Goal: Information Seeking & Learning: Check status

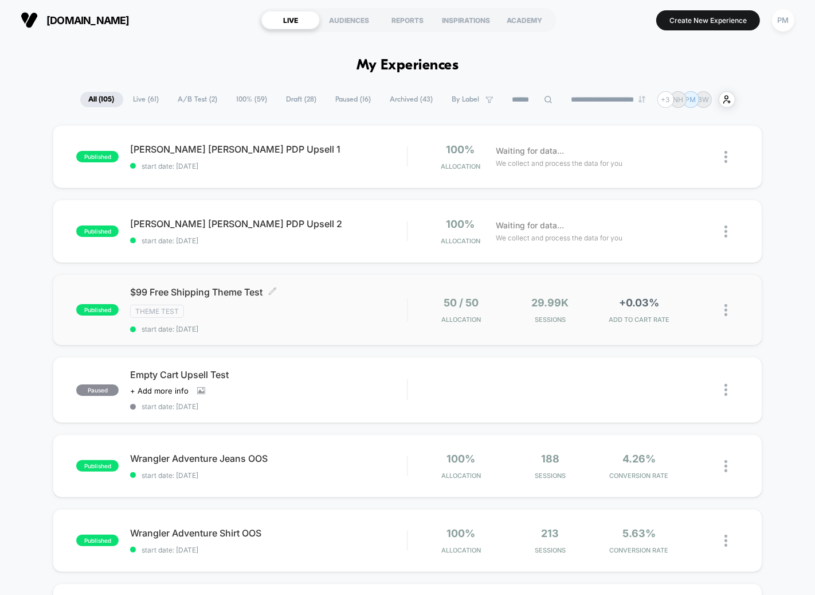
click at [276, 309] on div "Theme Test" at bounding box center [268, 310] width 277 height 13
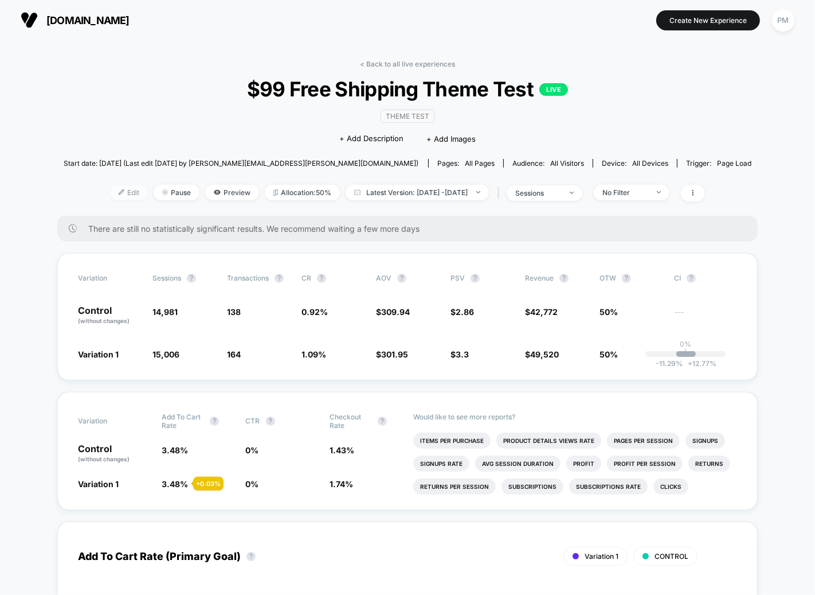
scroll to position [29, 0]
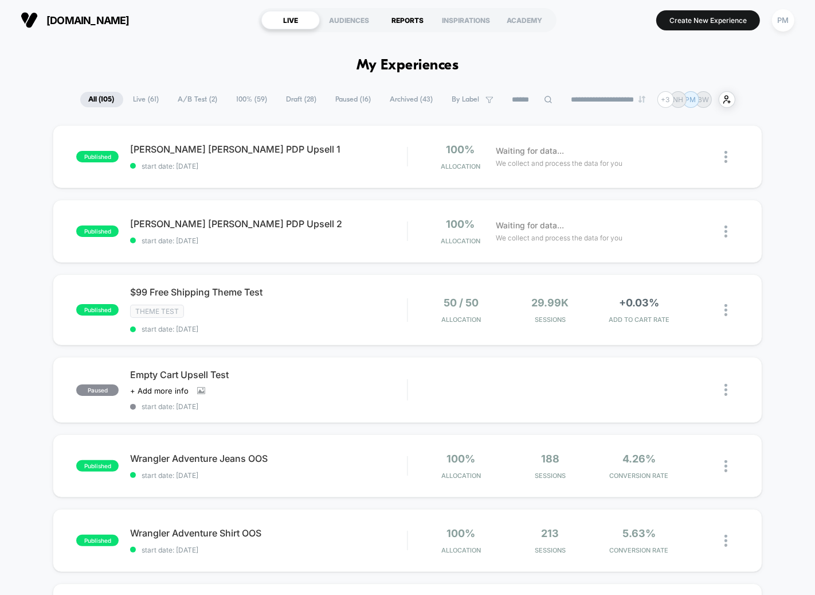
click at [404, 18] on div "REPORTS" at bounding box center [407, 20] width 58 height 18
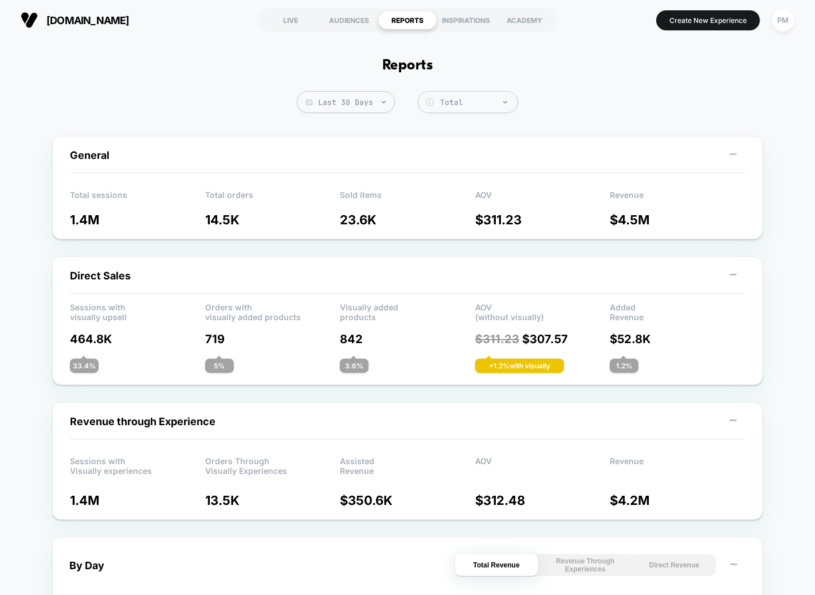
click at [347, 104] on span "Last 30 Days" at bounding box center [346, 102] width 98 height 22
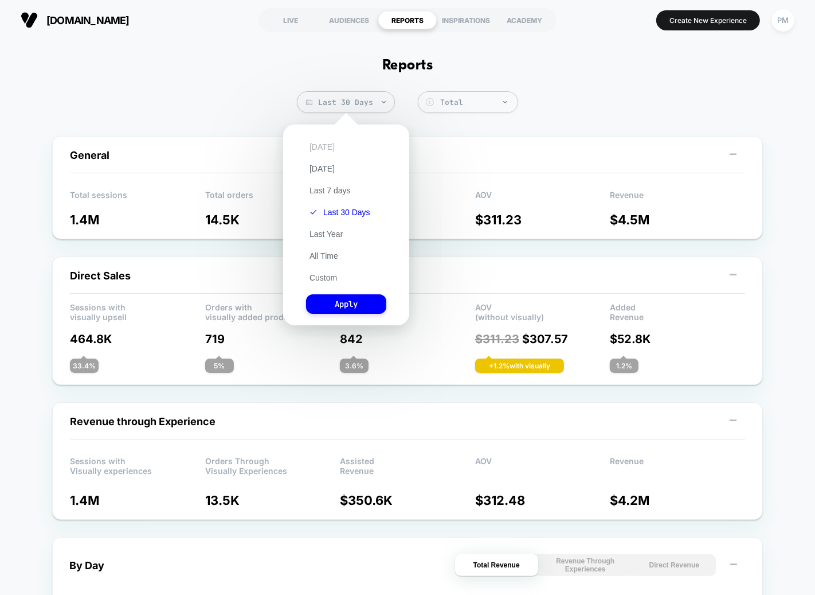
click at [327, 143] on button "Today" at bounding box center [322, 147] width 32 height 10
click at [331, 308] on button "Apply" at bounding box center [346, 303] width 80 height 19
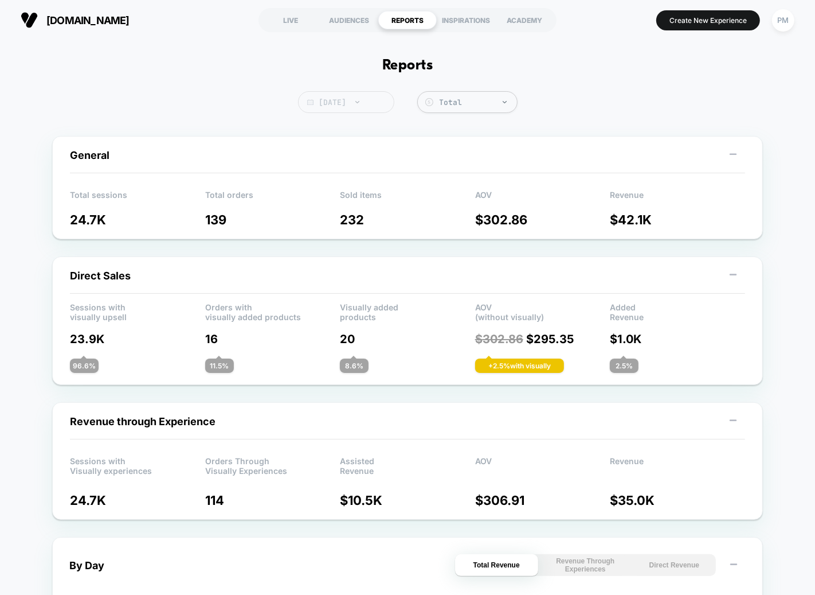
click at [347, 102] on div at bounding box center [351, 102] width 9 height 1
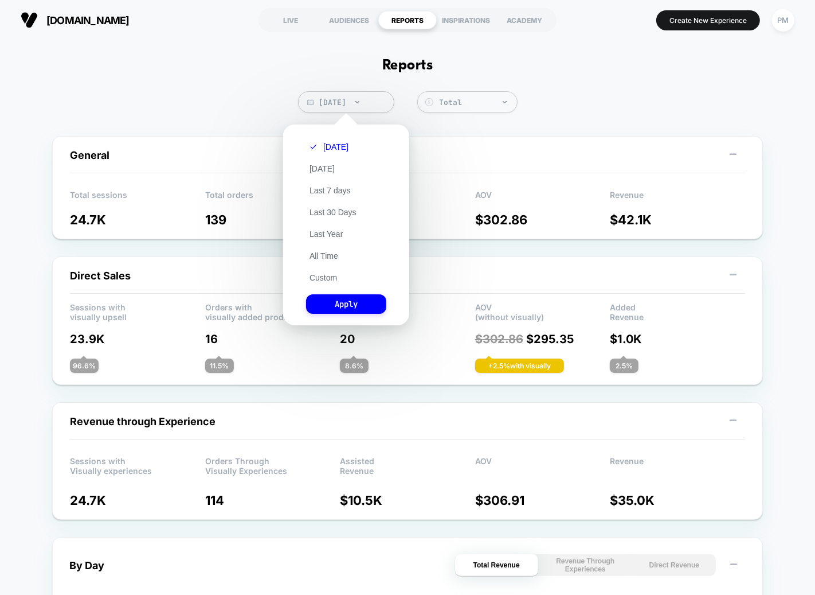
click at [321, 284] on div "Today Yesterday Last 7 days Last 30 Days Last Year All Time Custom Apply" at bounding box center [346, 224] width 115 height 189
click at [321, 280] on button "Custom" at bounding box center [323, 277] width 34 height 10
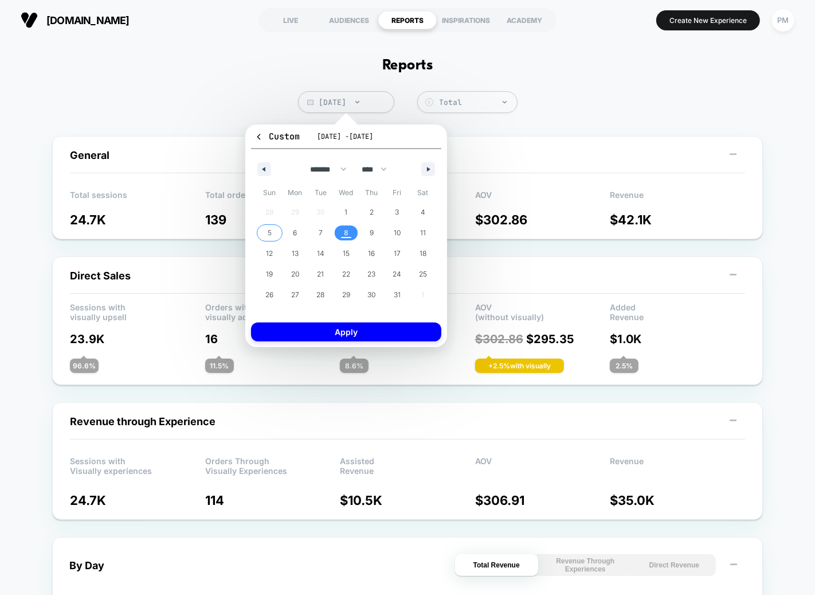
click at [271, 234] on span "5" at bounding box center [270, 232] width 26 height 15
click at [344, 233] on span "8" at bounding box center [346, 232] width 5 height 21
click at [337, 331] on button "Apply" at bounding box center [346, 331] width 190 height 19
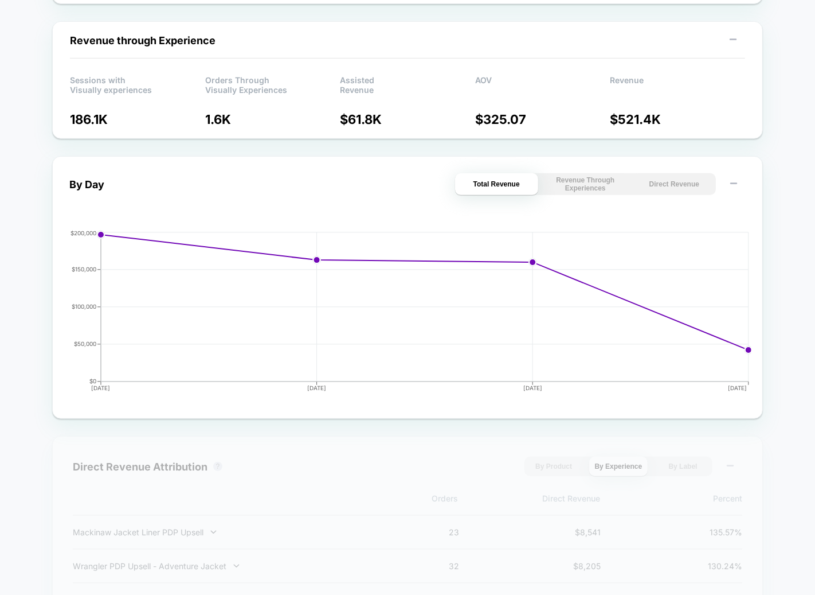
scroll to position [413, 0]
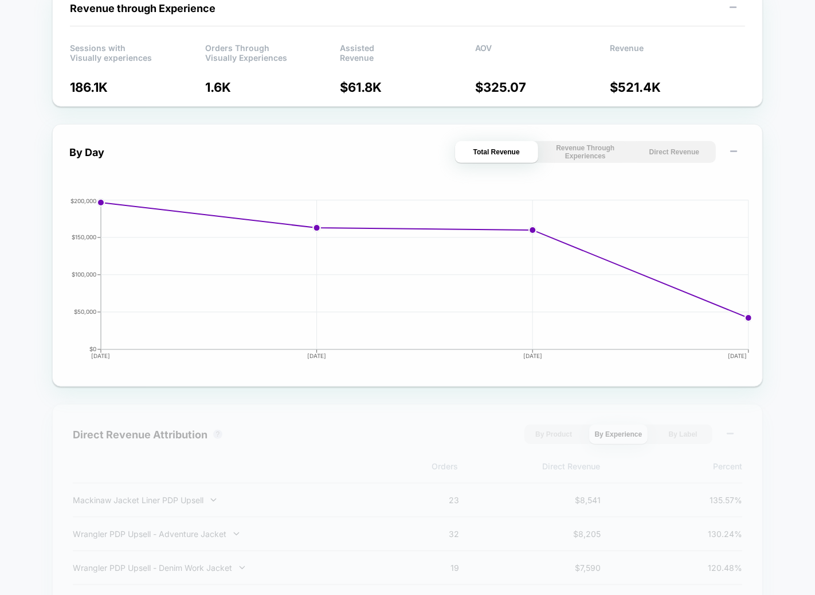
click at [668, 152] on button "Direct Revenue" at bounding box center [674, 152] width 83 height 22
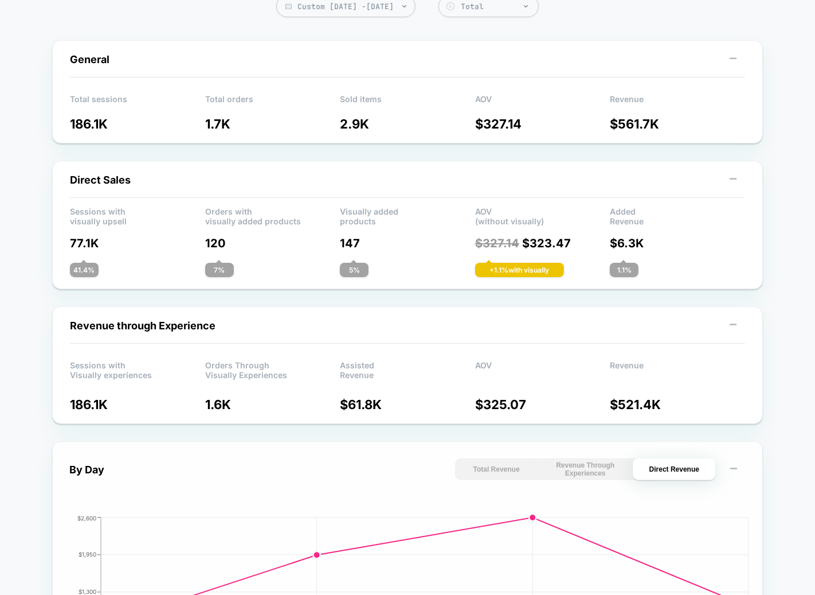
scroll to position [0, 0]
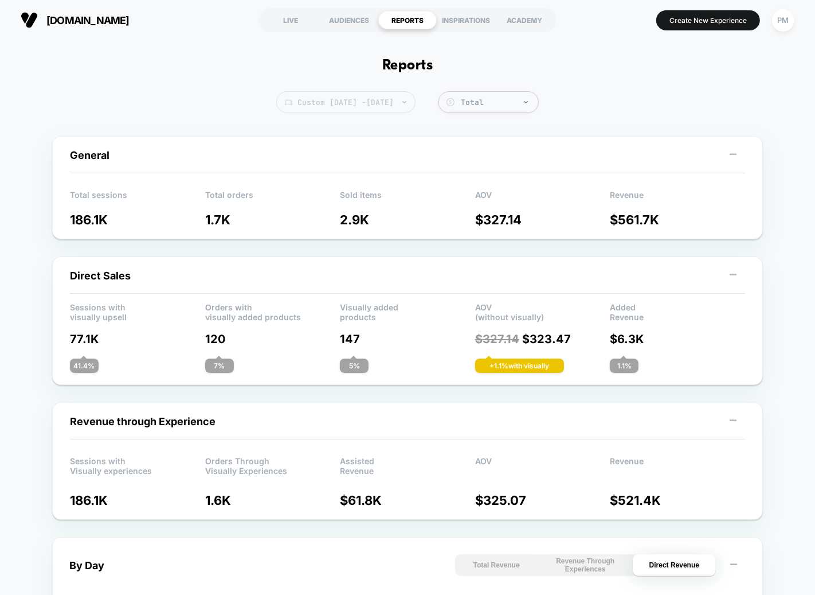
click at [398, 97] on span "Custom [DATE] - [DATE]" at bounding box center [345, 102] width 139 height 22
select select "*"
select select "****"
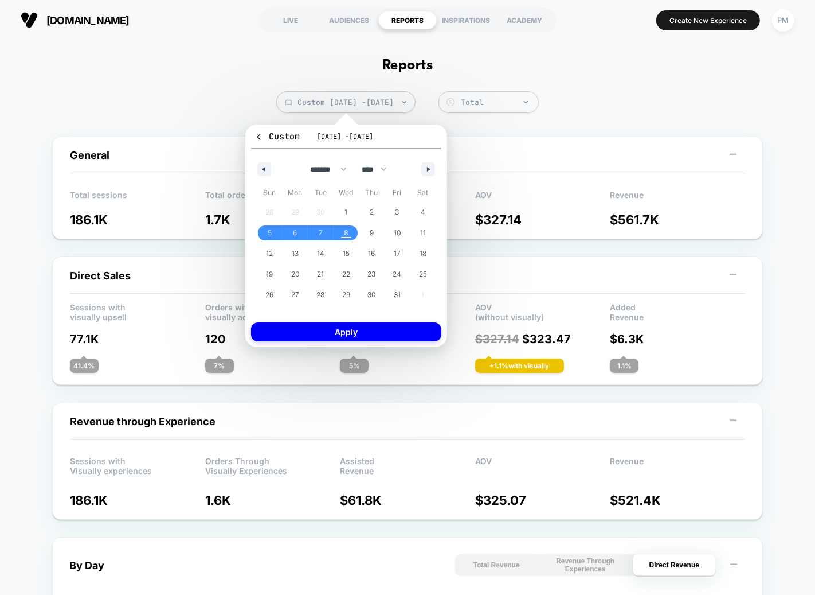
click at [256, 130] on button "Custom Oct 5, 2025 - Oct 8, 2025" at bounding box center [346, 139] width 190 height 19
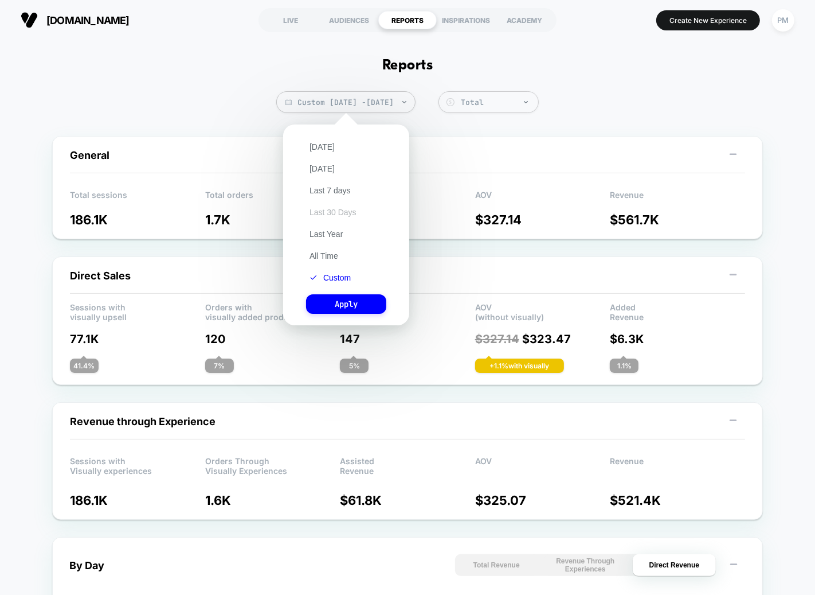
click at [330, 210] on button "Last 30 Days" at bounding box center [333, 212] width 54 height 10
click at [333, 308] on button "Apply" at bounding box center [346, 303] width 80 height 19
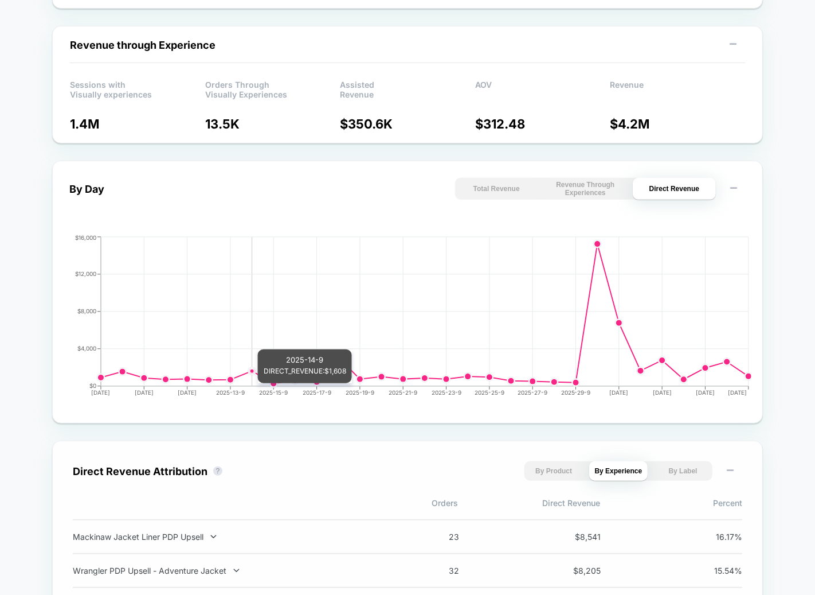
scroll to position [426, 0]
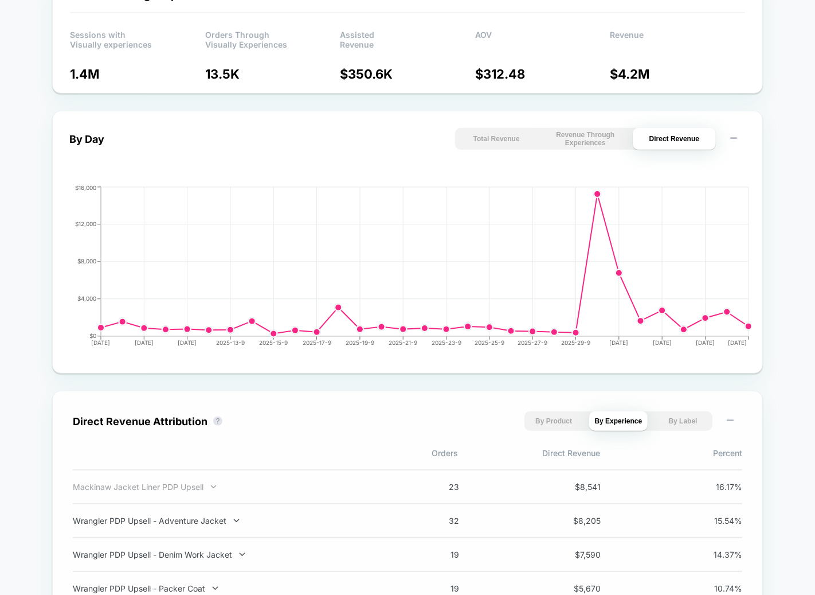
click at [154, 490] on div "Mackinaw Jacket Liner PDP Upsell" at bounding box center [224, 487] width 302 height 10
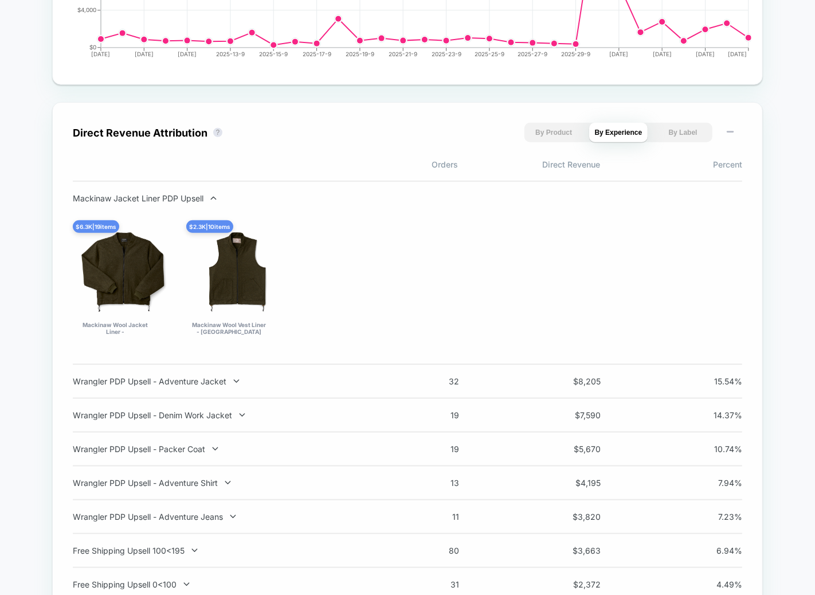
scroll to position [717, 0]
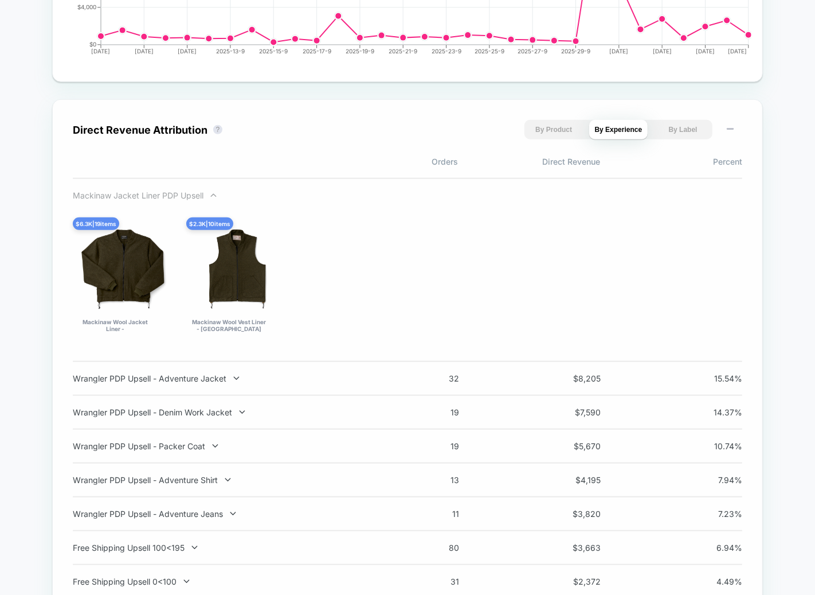
click at [222, 193] on div "Mackinaw Jacket Liner PDP Upsell" at bounding box center [224, 195] width 302 height 10
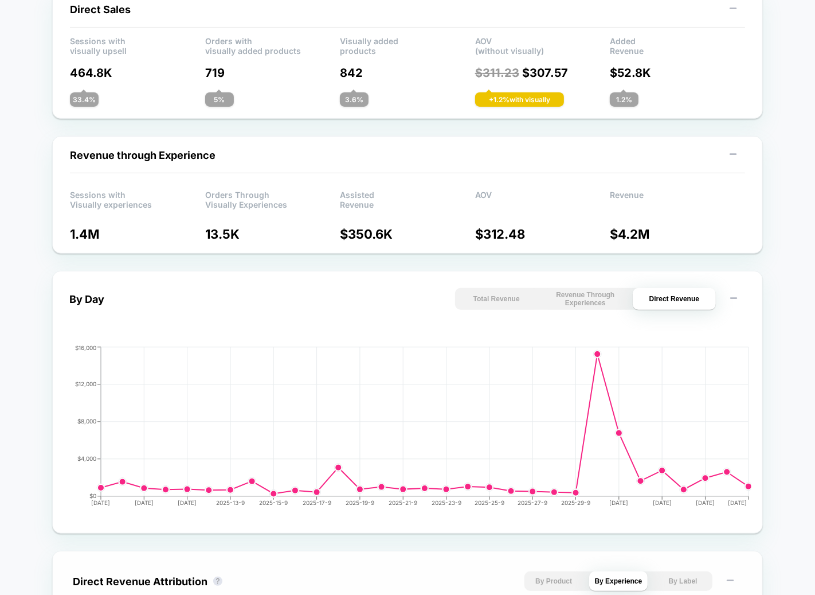
scroll to position [264, 0]
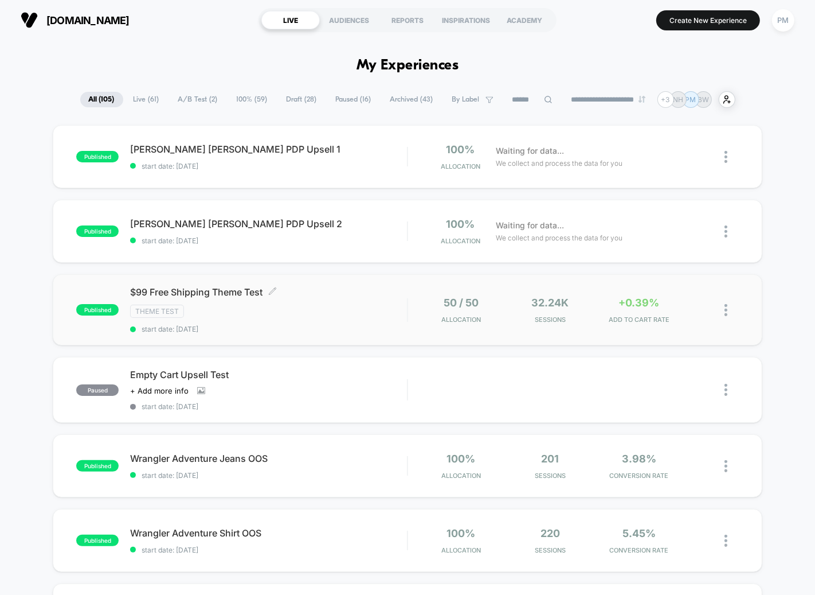
click at [332, 310] on div "Theme Test" at bounding box center [268, 310] width 277 height 13
click at [409, 18] on div "REPORTS" at bounding box center [407, 20] width 58 height 18
click at [392, 16] on div "REPORTS" at bounding box center [407, 20] width 58 height 18
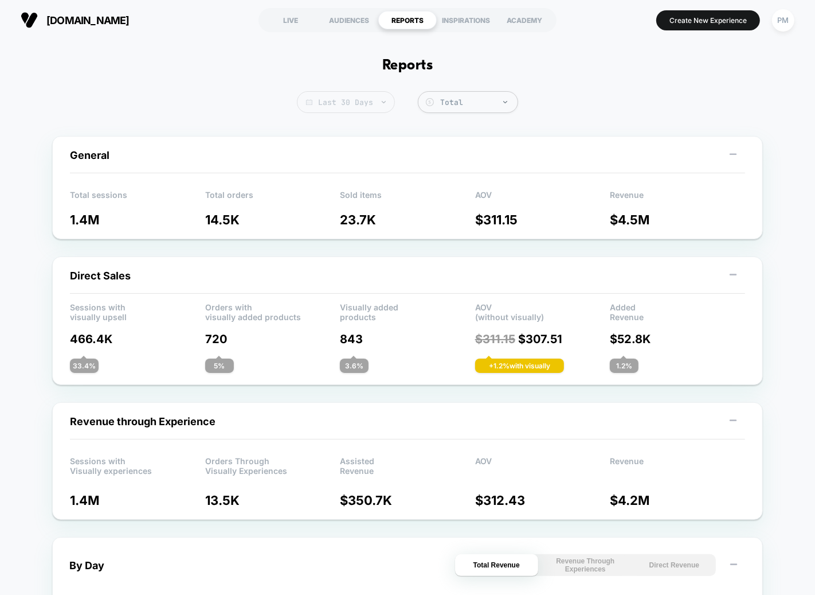
click at [366, 102] on span "Last 30 Days" at bounding box center [346, 102] width 98 height 22
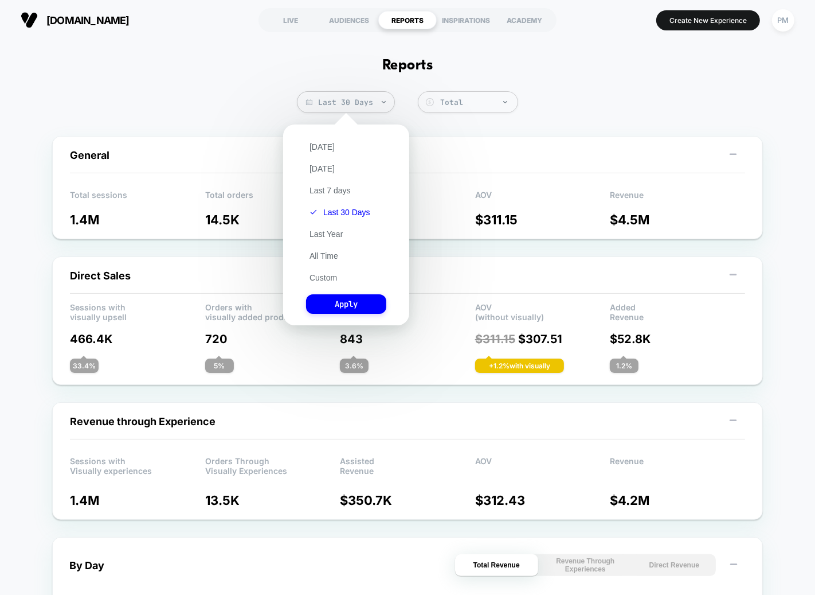
click at [336, 151] on div "[DATE] [DATE] Last 7 days Last 30 Days Last Year All Time Custom Apply" at bounding box center [346, 224] width 115 height 189
click at [328, 147] on button "[DATE]" at bounding box center [322, 147] width 32 height 10
click at [346, 302] on button "Apply" at bounding box center [346, 303] width 80 height 19
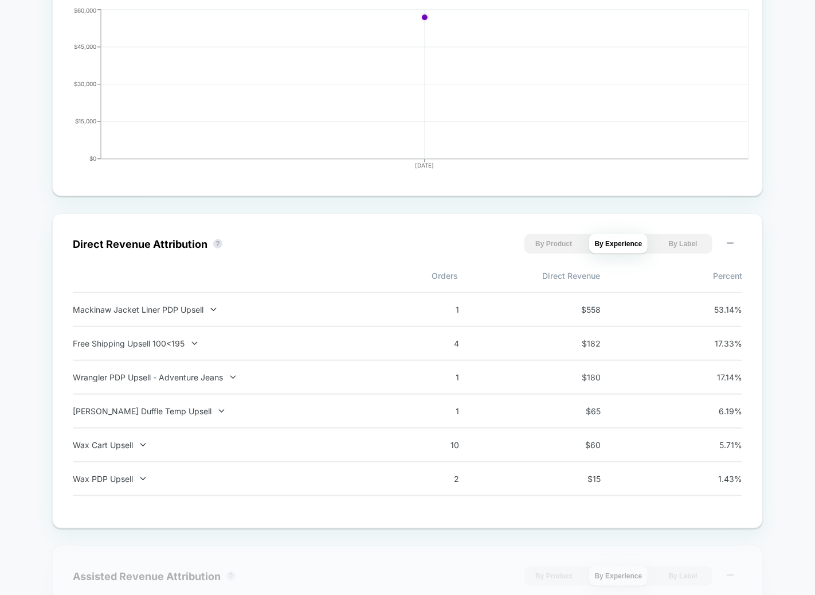
scroll to position [601, 0]
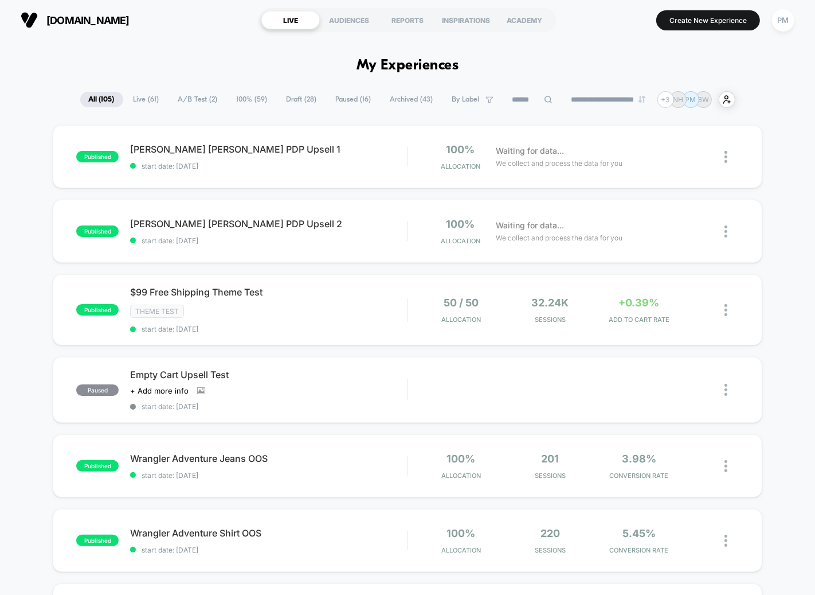
click at [403, 33] on section "LIVE AUDIENCES REPORTS INSPIRATIONS ACADEMY" at bounding box center [408, 20] width 298 height 29
click at [388, 13] on div "REPORTS" at bounding box center [407, 20] width 58 height 18
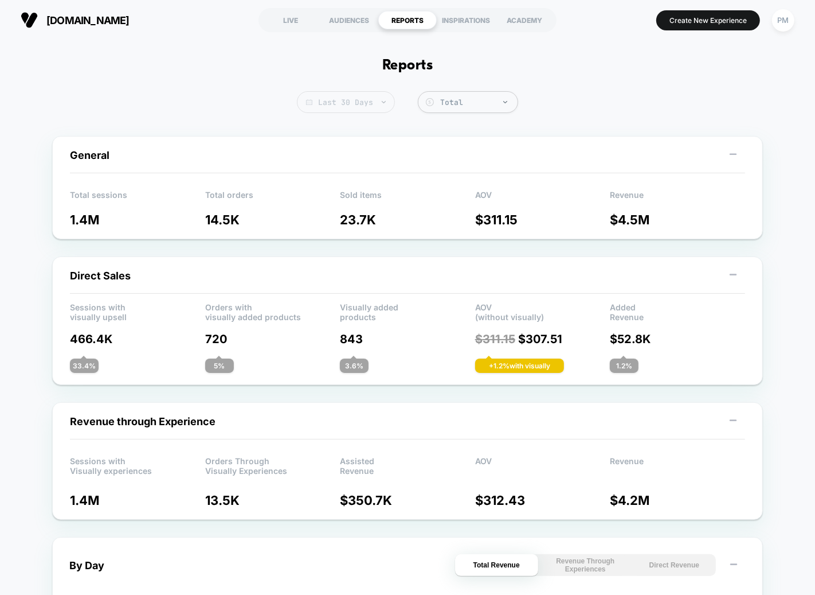
click at [380, 111] on span "Last 30 Days" at bounding box center [346, 102] width 98 height 22
select select "*"
select select "****"
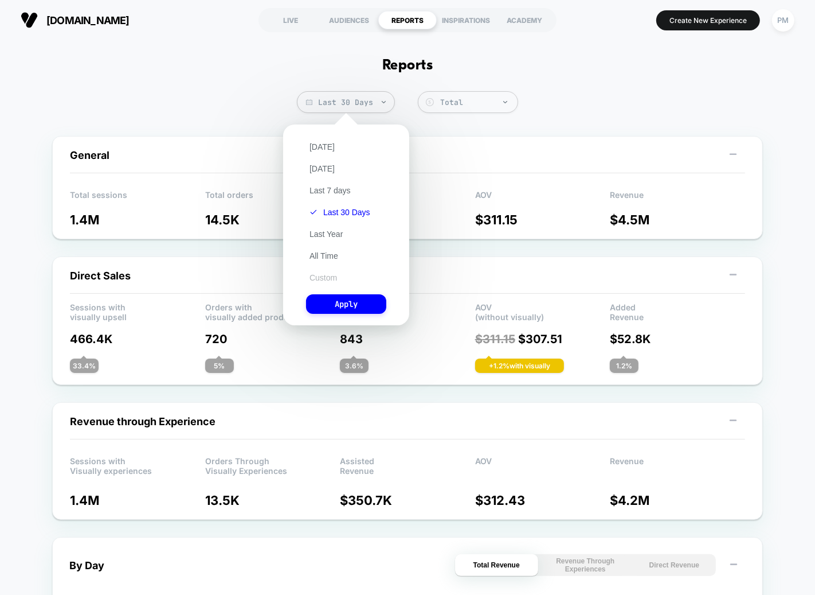
click at [321, 276] on button "Custom" at bounding box center [323, 277] width 34 height 10
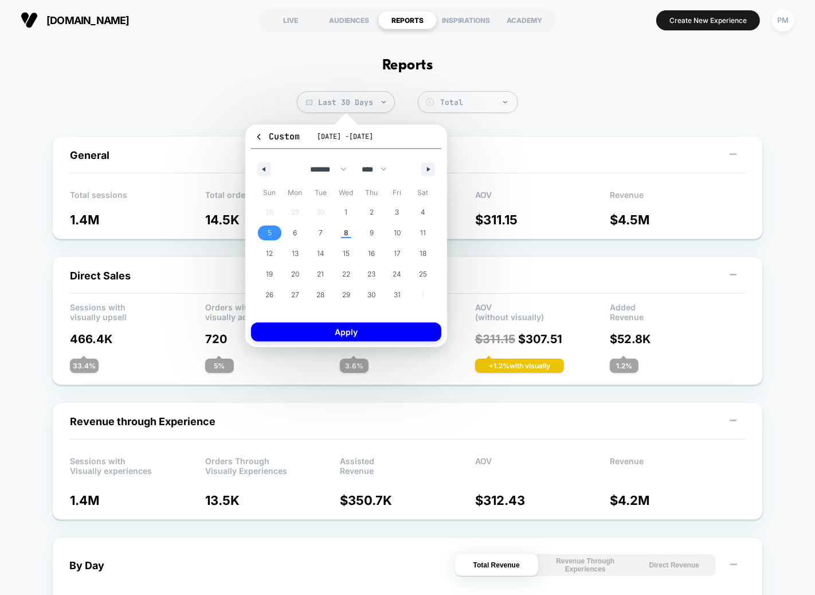
click at [269, 232] on span "5" at bounding box center [270, 232] width 4 height 21
click at [342, 233] on span "8" at bounding box center [347, 232] width 26 height 15
click at [324, 329] on button "Apply" at bounding box center [346, 331] width 190 height 19
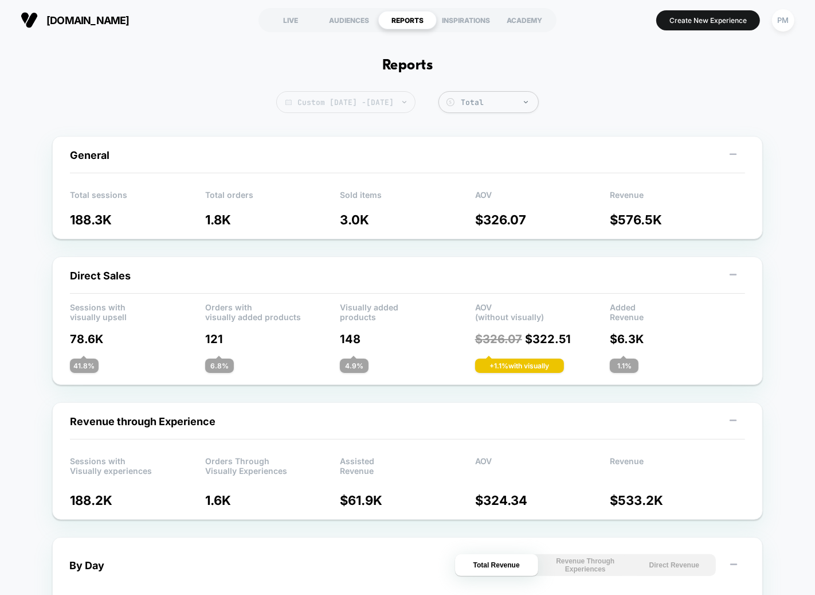
click at [387, 98] on span "Custom [DATE] - [DATE]" at bounding box center [345, 102] width 139 height 22
select select "*"
select select "****"
